Goal: Browse casually

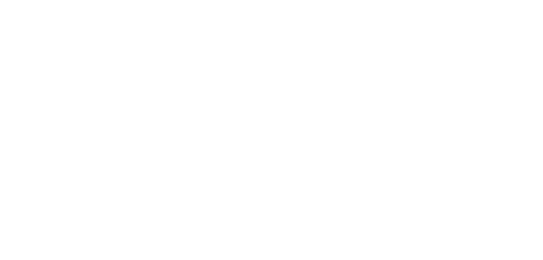
click at [146, 0] on html at bounding box center [271, 0] width 543 height 0
click at [146, 0] on html "Dismiss GoSquared Assistant Chat with SnapSea Team GoSquared Assistant Submit G…" at bounding box center [271, 0] width 543 height 0
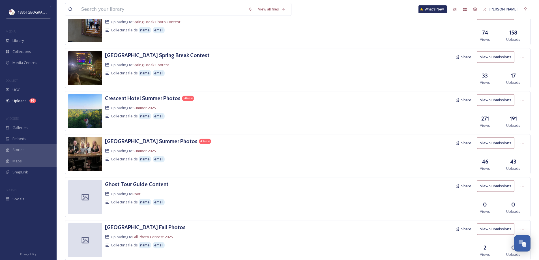
scroll to position [49, 0]
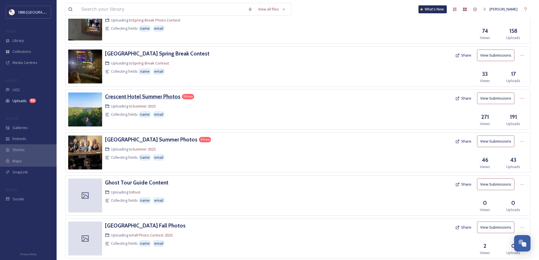
click at [170, 96] on h3 "Crescent Hotel Summer Photos" at bounding box center [143, 96] width 76 height 7
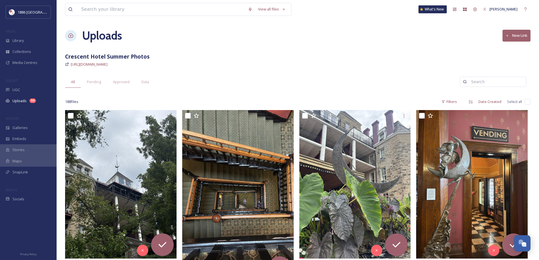
click at [184, 96] on div "188 file s Filters Date Created Select all" at bounding box center [297, 101] width 465 height 11
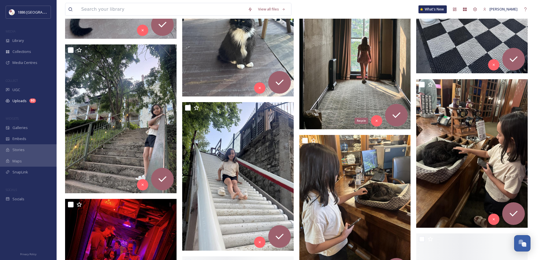
scroll to position [1714, 0]
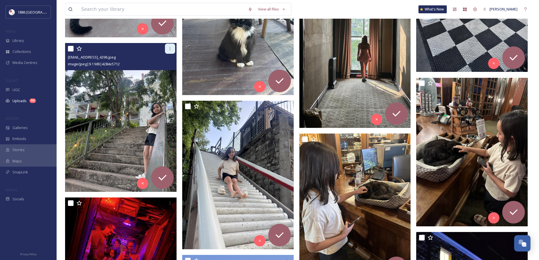
drag, startPoint x: 168, startPoint y: 101, endPoint x: 168, endPoint y: 49, distance: 52.3
click at [168, 49] on icon at bounding box center [170, 48] width 5 height 5
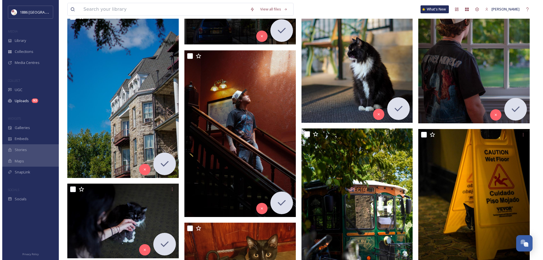
scroll to position [3228, 0]
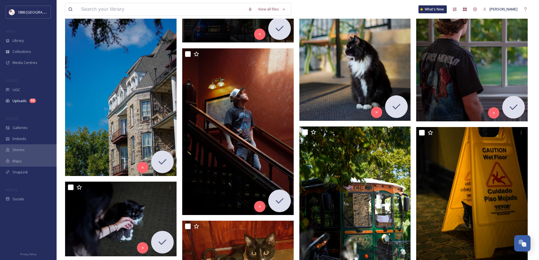
click at [321, 36] on img at bounding box center [354, 47] width 111 height 145
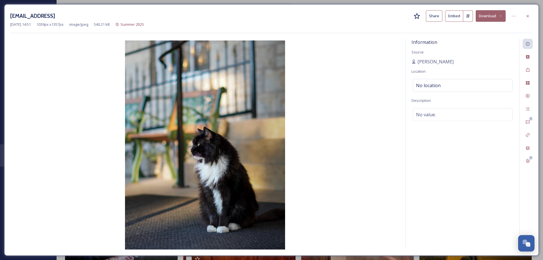
click at [321, 36] on div "[EMAIL_ADDRESS] Share Embed Download [DATE] 14:51 1039 px x 1357 px image/jpeg …" at bounding box center [271, 130] width 535 height 252
click at [519, 58] on div "Information Source [PERSON_NAME] Location No location Description No value." at bounding box center [463, 143] width 114 height 209
